Goal: Task Accomplishment & Management: Manage account settings

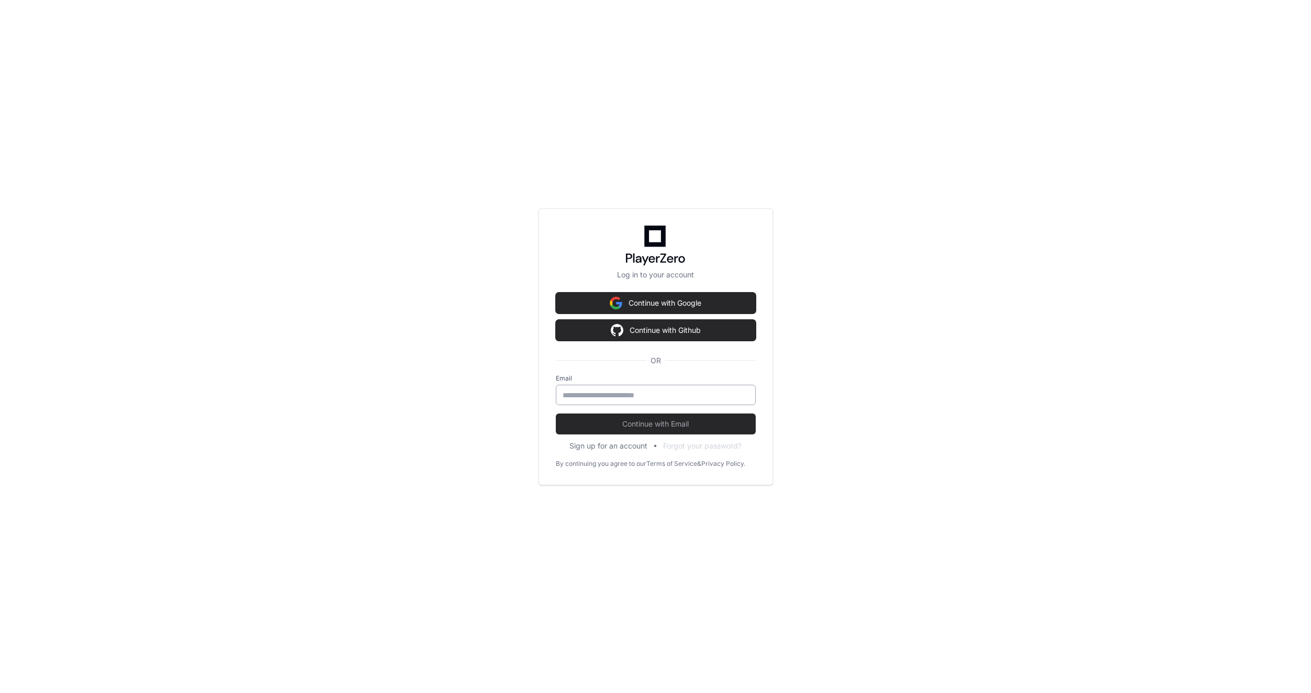
click at [647, 395] on input "email" at bounding box center [655, 395] width 186 height 10
type input "**********"
click at [644, 429] on button "Continue with Email" at bounding box center [656, 423] width 200 height 21
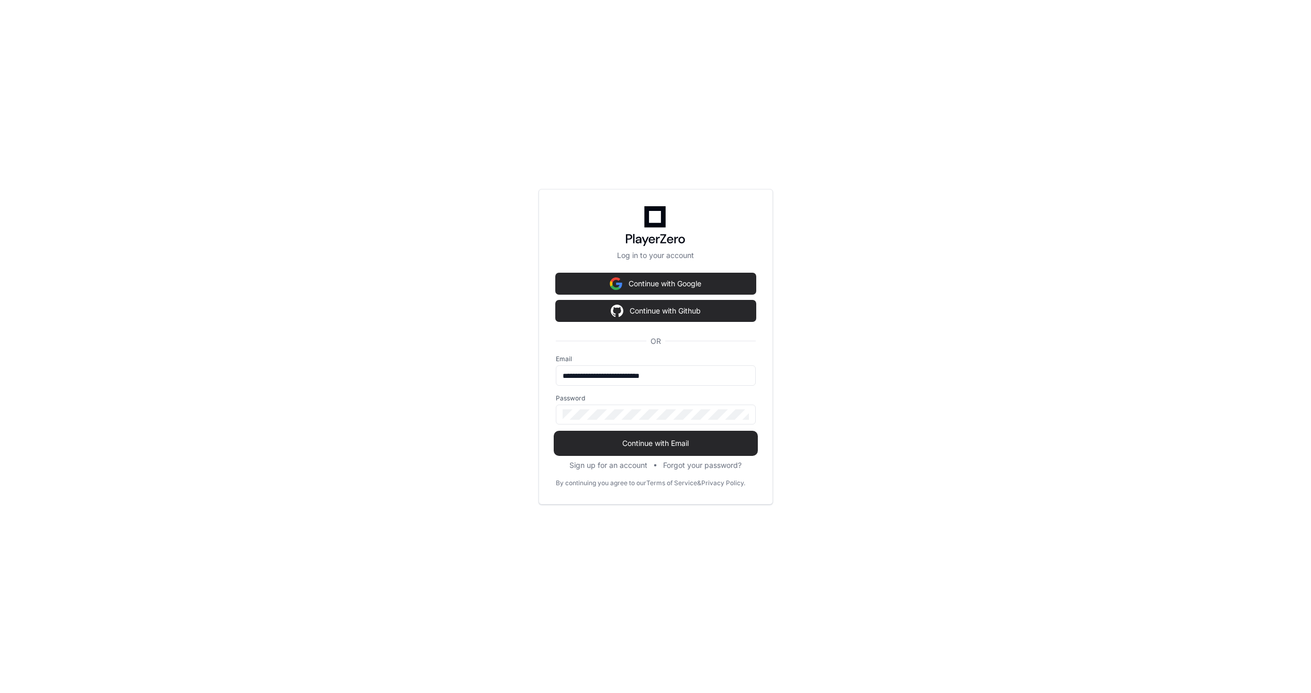
click at [648, 444] on span "Continue with Email" at bounding box center [656, 443] width 200 height 10
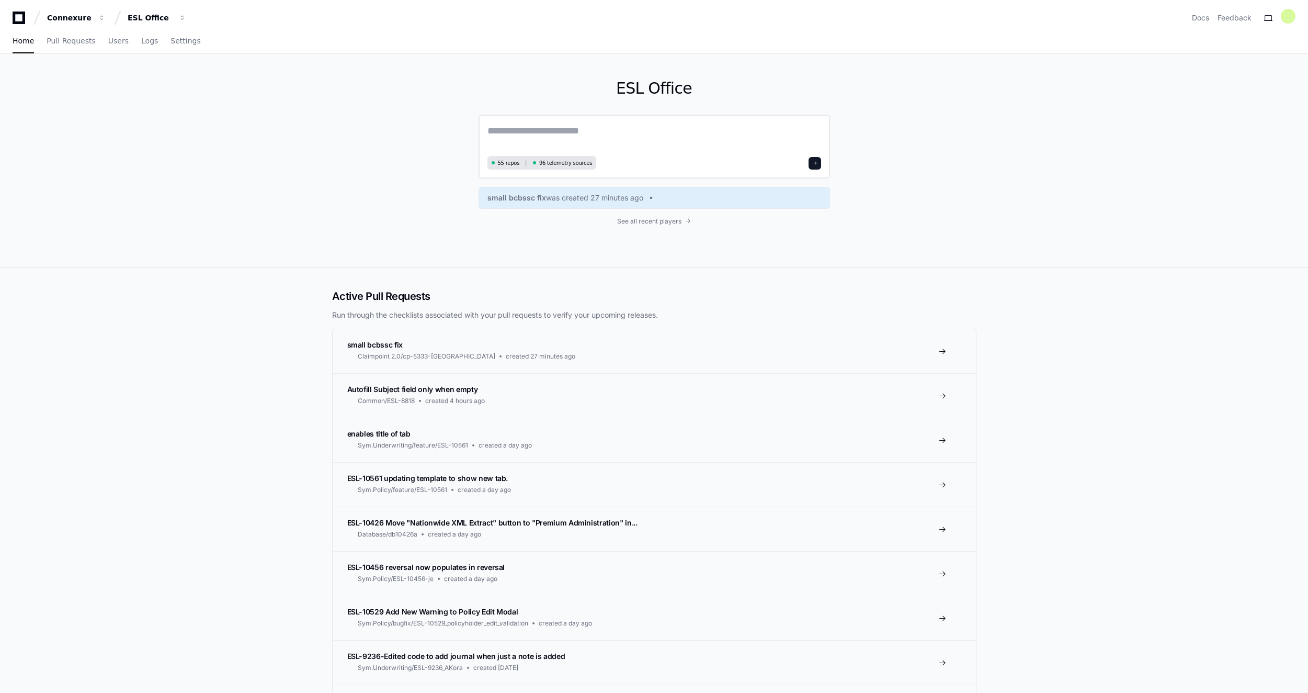
click at [557, 134] on textarea at bounding box center [655, 137] width 334 height 29
click at [505, 166] on span "55 repos" at bounding box center [509, 163] width 22 height 8
click at [816, 164] on span at bounding box center [814, 163] width 5 height 5
click at [500, 162] on span "55 repos" at bounding box center [509, 163] width 22 height 8
click at [686, 224] on link "See all recent players" at bounding box center [655, 221] width 352 height 8
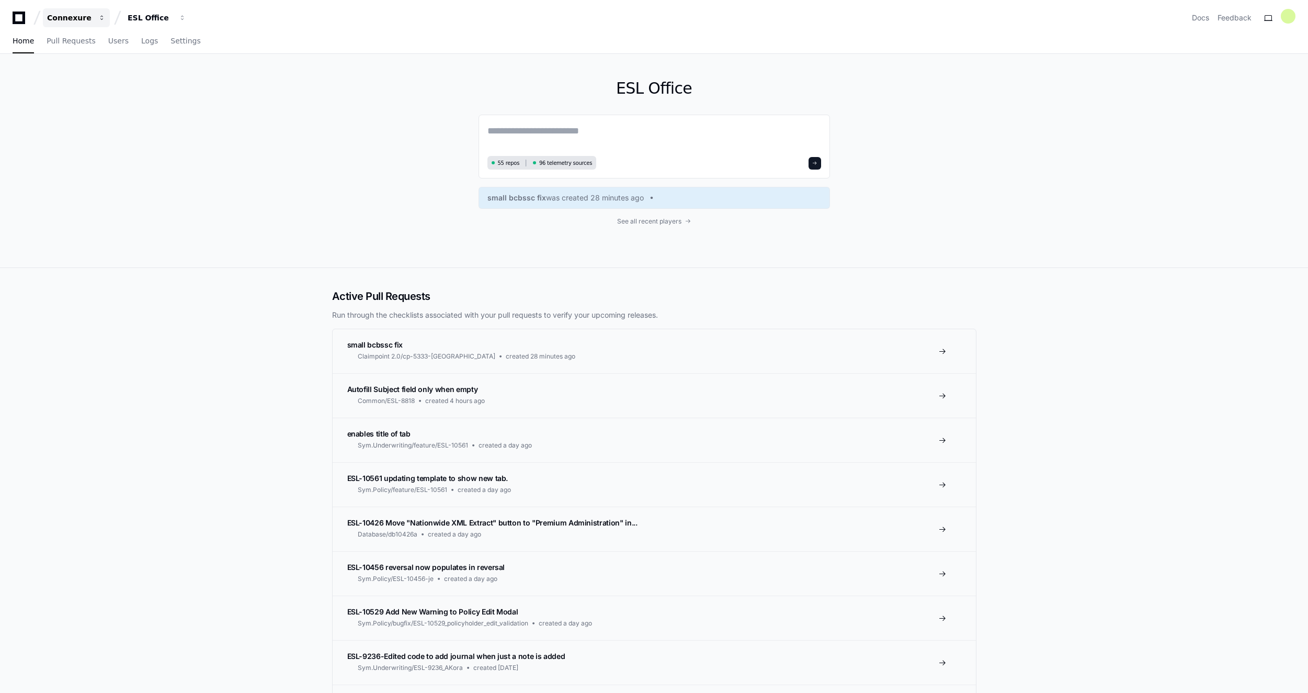
click at [63, 20] on div "Connexure" at bounding box center [69, 18] width 45 height 10
click at [81, 86] on button "C Connexure" at bounding box center [129, 76] width 151 height 21
click at [106, 16] on span "button" at bounding box center [101, 17] width 7 height 7
click at [180, 56] on link "Join or create a project" at bounding box center [197, 55] width 134 height 14
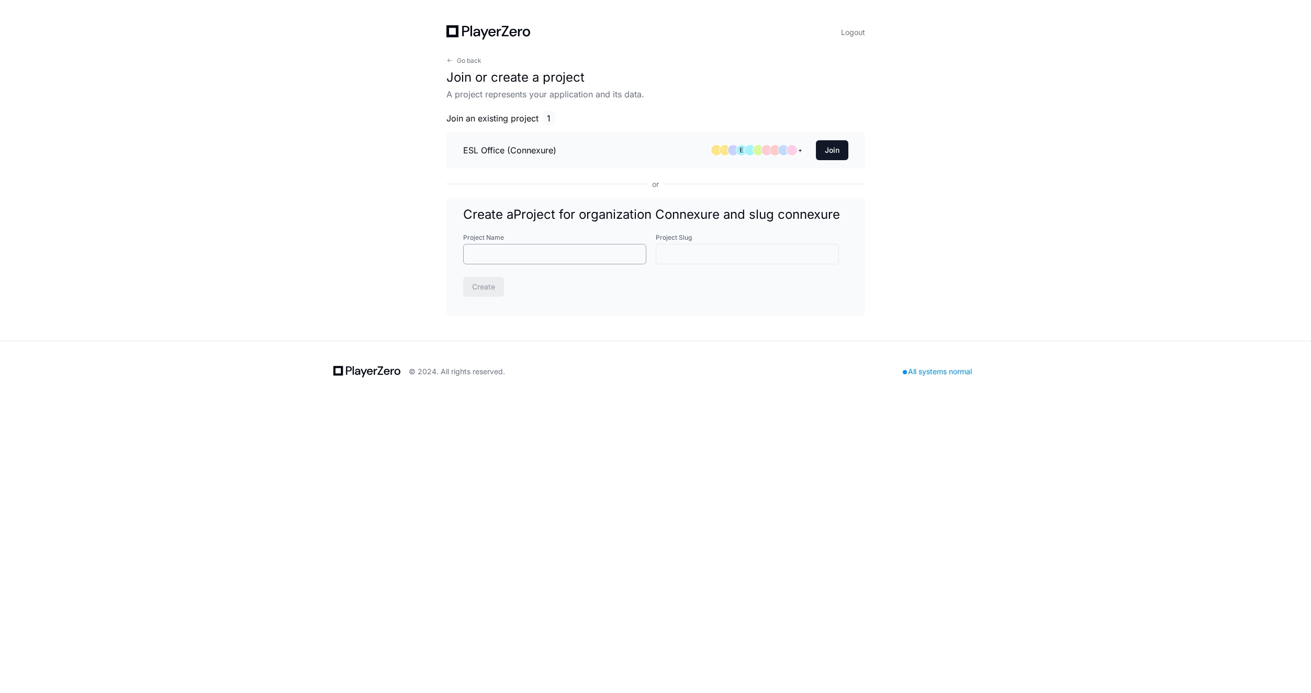
click at [541, 249] on input "Project Name" at bounding box center [555, 254] width 170 height 10
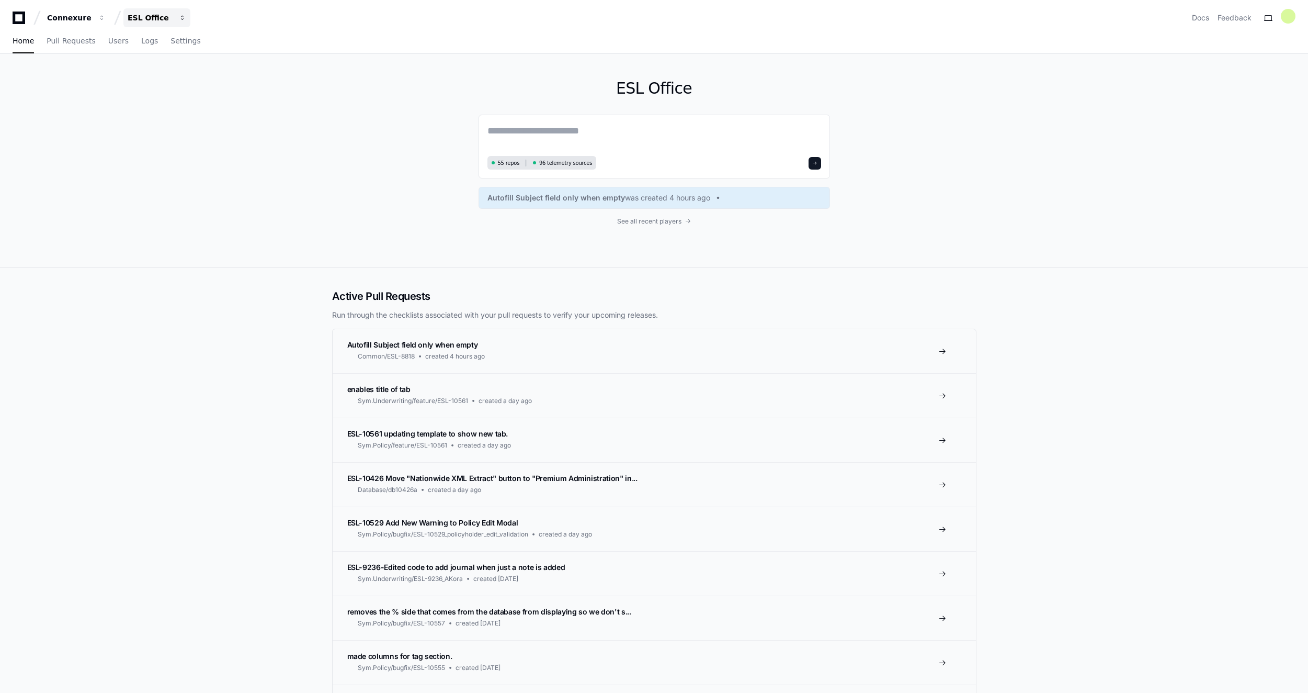
click at [182, 22] on button "ESL Office" at bounding box center [156, 17] width 67 height 19
click at [66, 15] on div "Connexure" at bounding box center [69, 18] width 45 height 10
click at [124, 54] on link "Manage Organizations" at bounding box center [130, 55] width 134 height 14
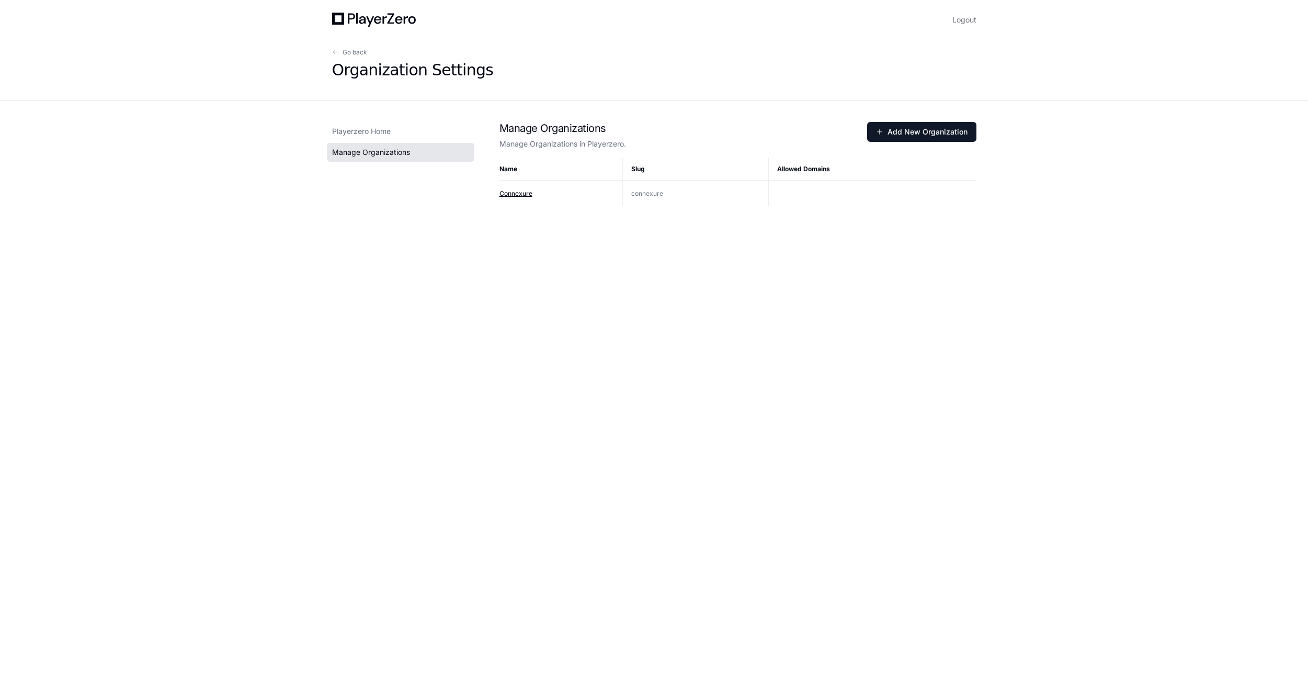
click at [509, 189] on span "Connexure" at bounding box center [516, 193] width 33 height 8
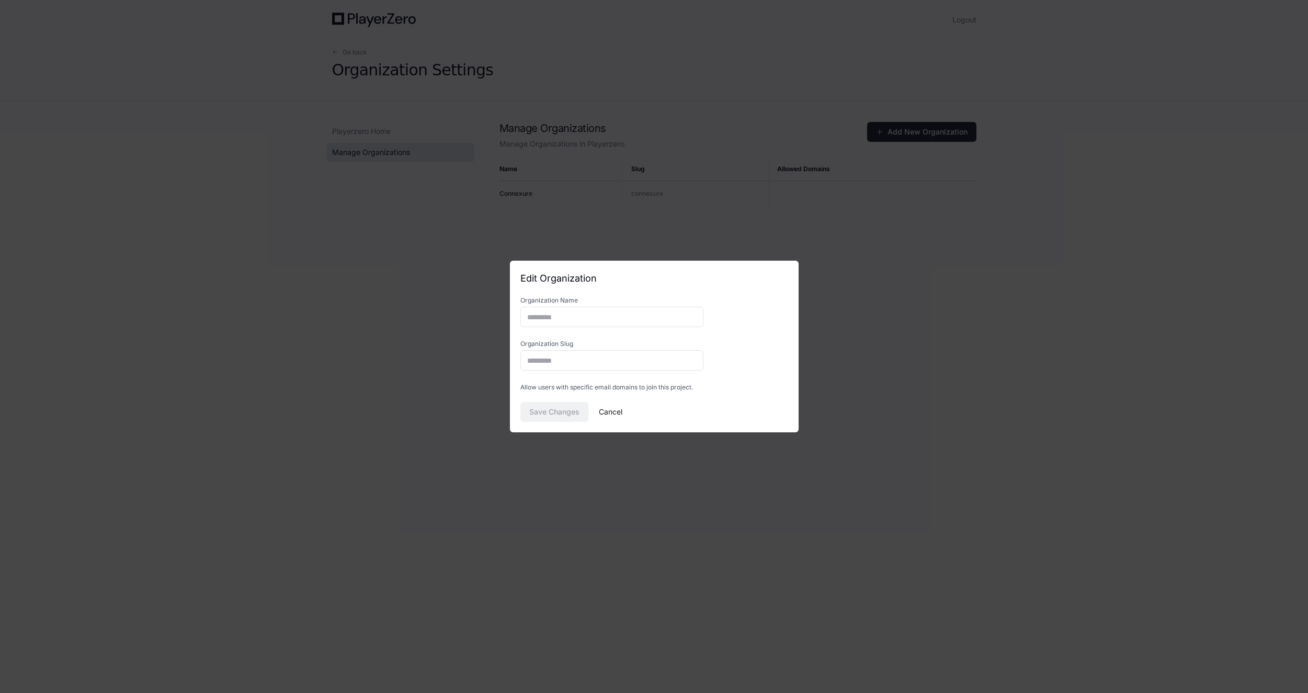
click at [613, 410] on button "Cancel" at bounding box center [611, 412] width 24 height 20
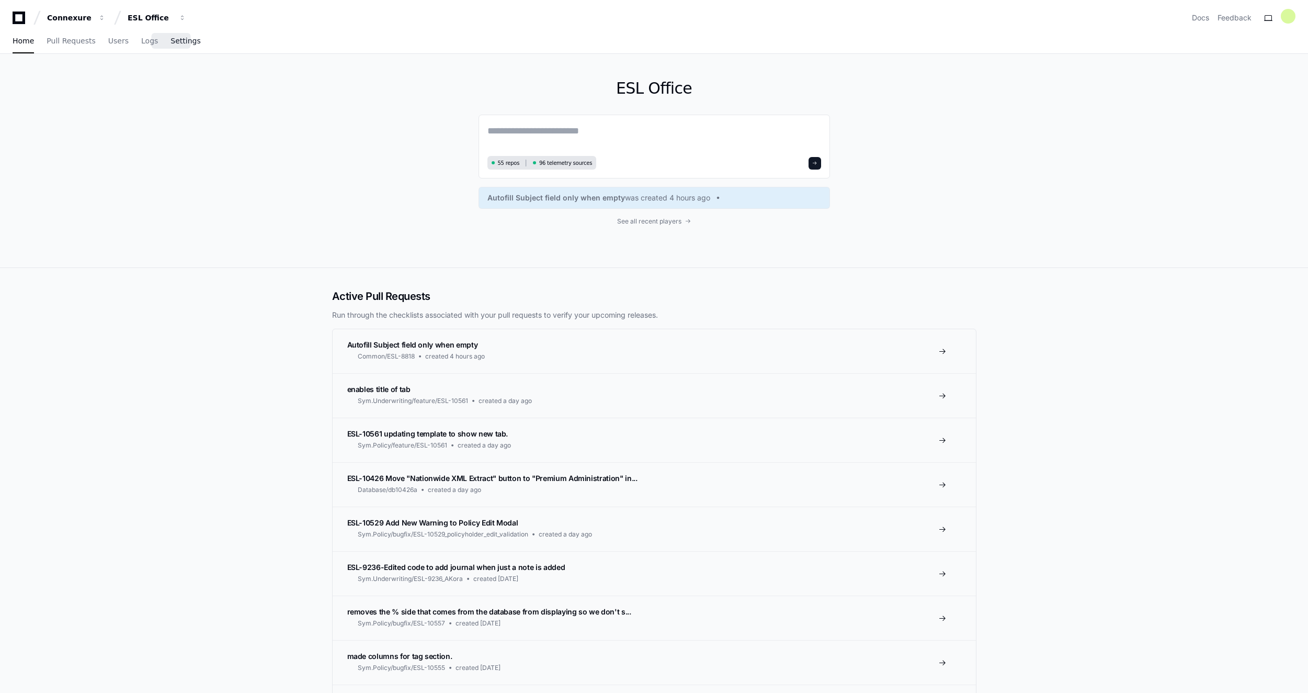
click at [172, 43] on span "Settings" at bounding box center [186, 41] width 30 height 6
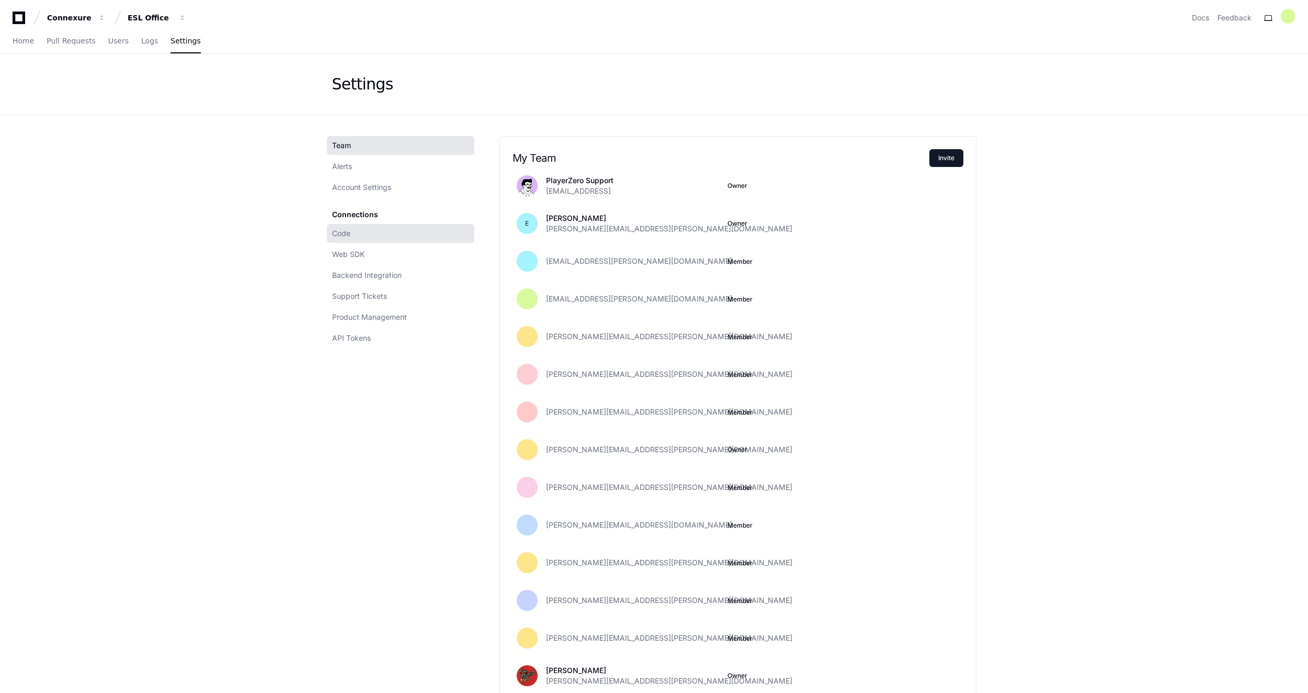
click at [334, 230] on span "Code" at bounding box center [341, 233] width 18 height 10
